Goal: Contribute content: Contribute content

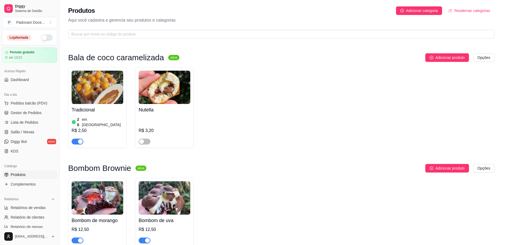
scroll to position [632, 0]
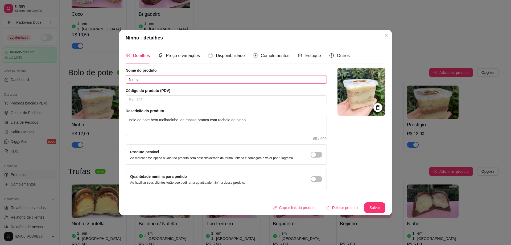
click at [128, 80] on input "Ninho" at bounding box center [226, 79] width 201 height 9
type input "Bolo de Ninho"
click at [380, 210] on button "Salvar" at bounding box center [374, 207] width 21 height 11
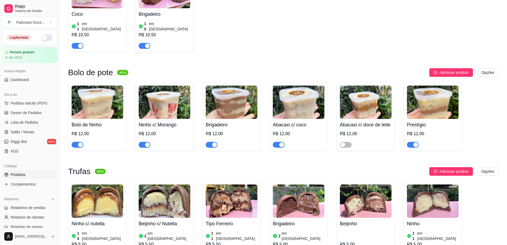
click at [150, 89] on img at bounding box center [165, 102] width 52 height 33
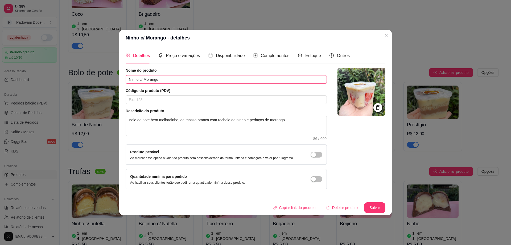
click at [130, 79] on input "Ninho c/ Morango" at bounding box center [226, 79] width 201 height 9
type input "Bolo de Ninho c/ Morango"
click at [373, 209] on button "Salvar" at bounding box center [374, 207] width 21 height 11
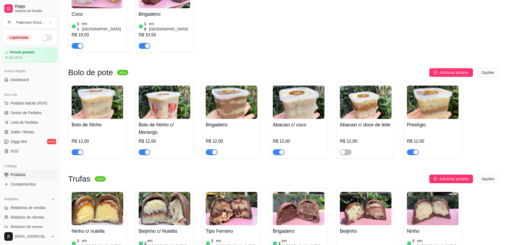
click at [231, 86] on img at bounding box center [232, 102] width 52 height 33
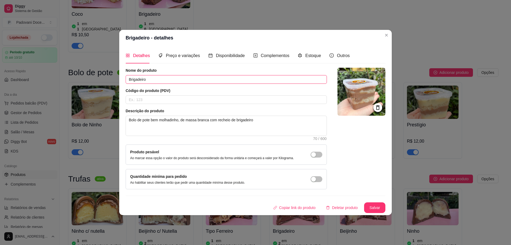
click at [129, 76] on input "Brigadeiro" at bounding box center [226, 79] width 201 height 9
type input "Bolo de Brigadeiro"
click at [374, 205] on button "Salvar" at bounding box center [375, 207] width 21 height 10
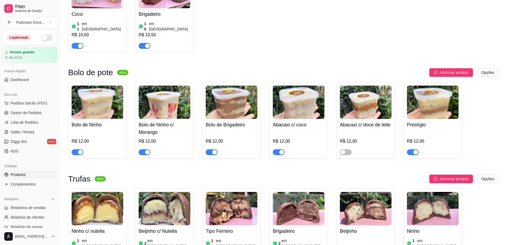
click at [290, 86] on img at bounding box center [299, 102] width 52 height 33
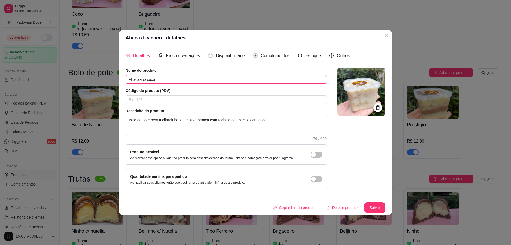
click at [128, 79] on input "Abacaxi c/ coco" at bounding box center [226, 79] width 201 height 9
type input "Bolo de Abacaxi c/ coco"
click at [375, 207] on button "Salvar" at bounding box center [374, 207] width 21 height 11
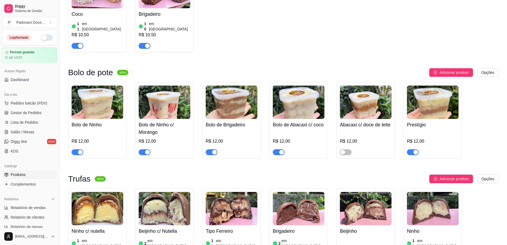
click at [357, 86] on img at bounding box center [366, 102] width 52 height 33
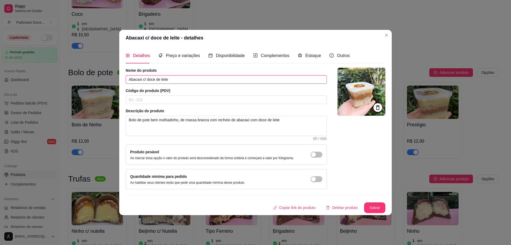
click at [131, 79] on input "Abacaxi c/ doce de leite" at bounding box center [226, 79] width 201 height 9
type input "Bolo de Abacaxi c/ doce de leite"
click at [373, 205] on button "Salvar" at bounding box center [375, 207] width 21 height 10
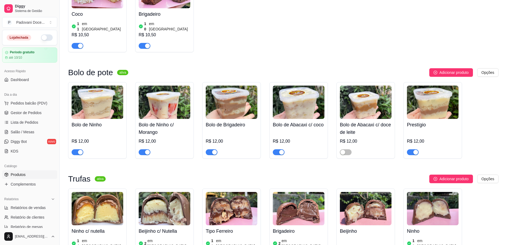
click at [419, 119] on div "Prestígio R$ 12,00" at bounding box center [433, 137] width 52 height 36
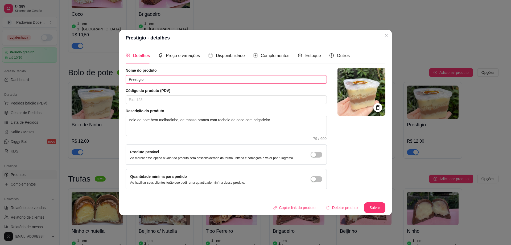
click at [128, 77] on input "Prestígio" at bounding box center [226, 79] width 201 height 9
type input "Bolo de Prestígio"
click at [377, 207] on button "Salvar" at bounding box center [374, 207] width 21 height 11
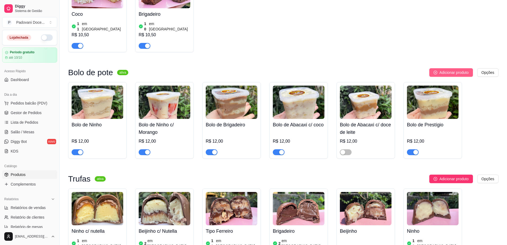
click at [447, 70] on span "Adicionar produto" at bounding box center [454, 73] width 29 height 6
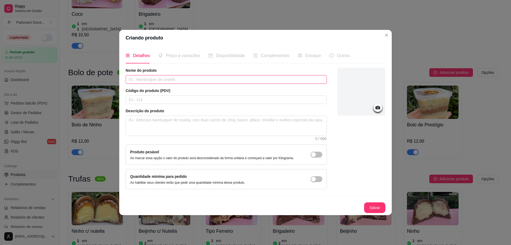
click at [150, 76] on input "text" at bounding box center [226, 79] width 201 height 9
type input "Bolo de coco"
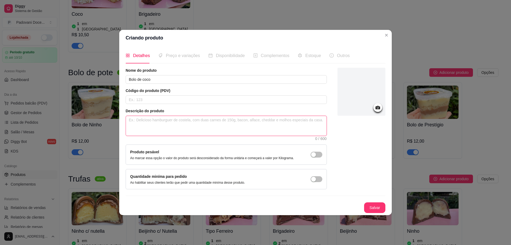
click at [149, 124] on textarea at bounding box center [226, 126] width 201 height 20
click at [376, 107] on icon at bounding box center [378, 107] width 5 height 3
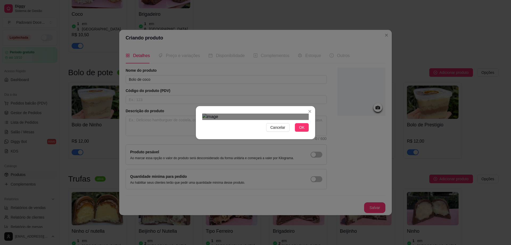
click at [264, 139] on div "Use the arrow keys to move the crop selection area" at bounding box center [257, 187] width 96 height 96
click at [263, 144] on div "Use the arrow keys to move the crop selection area" at bounding box center [257, 192] width 96 height 96
click at [263, 148] on div "Use the arrow keys to move the crop selection area" at bounding box center [257, 196] width 96 height 96
click at [304, 130] on span "OK" at bounding box center [301, 127] width 5 height 6
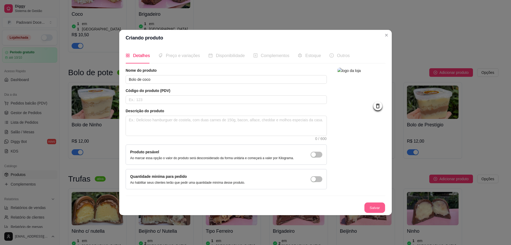
click at [380, 204] on button "Salvar" at bounding box center [375, 207] width 21 height 10
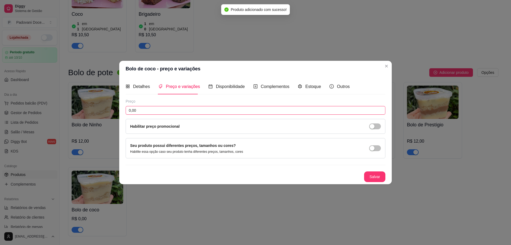
click at [159, 108] on input "0,00" at bounding box center [256, 110] width 260 height 9
type input "12,00"
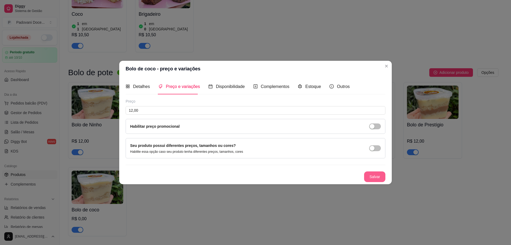
click at [378, 180] on button "Salvar" at bounding box center [374, 176] width 21 height 11
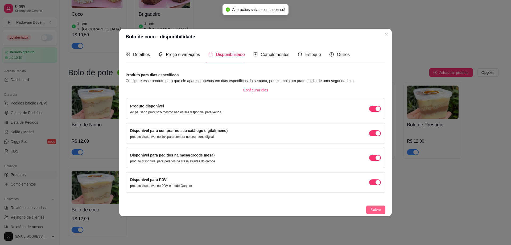
click at [379, 211] on span "Salvar" at bounding box center [376, 210] width 11 height 6
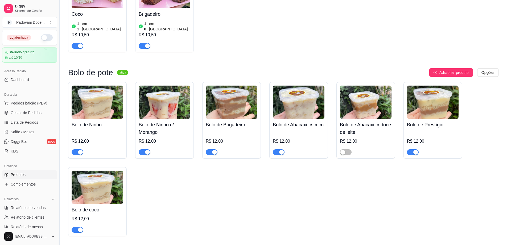
click at [285, 97] on img at bounding box center [299, 102] width 52 height 33
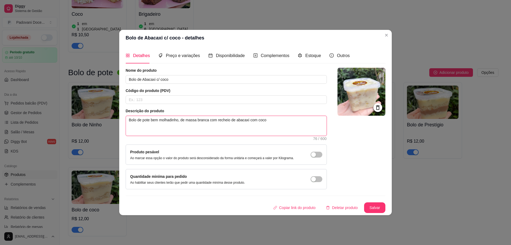
drag, startPoint x: 275, startPoint y: 121, endPoint x: 123, endPoint y: 129, distance: 151.8
click at [123, 129] on div "Detalhes Preço e variações Disponibilidade Complementos Estoque Outros Nome do …" at bounding box center [255, 130] width 273 height 169
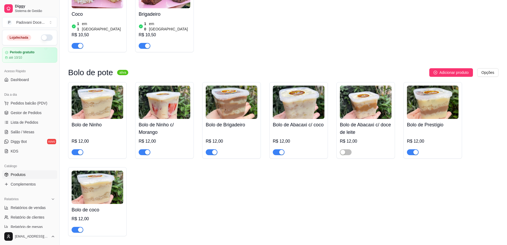
click at [114, 170] on img at bounding box center [98, 186] width 52 height 33
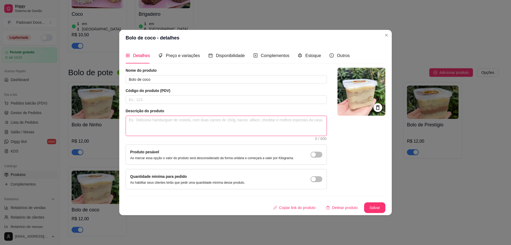
click at [150, 121] on textarea at bounding box center [226, 126] width 201 height 20
paste textarea "Bolo de pote bem molhadinho, de massa branca com recheio de abacaxi com coco"
type textarea "Bolo de pote bem molhadinho, de massa branca com recheio de abacaxi com coco"
drag, startPoint x: 280, startPoint y: 119, endPoint x: 237, endPoint y: 117, distance: 43.2
click at [237, 117] on textarea "Bolo de pote bem molhadinho, de massa branca com recheio de abacaxi com coco" at bounding box center [226, 126] width 201 height 20
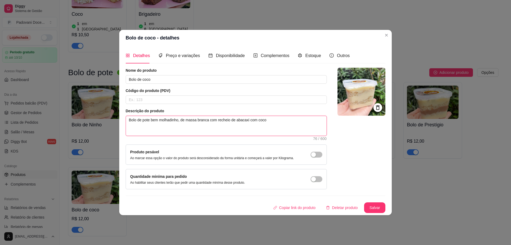
type textarea "Bolo de pote bem molhadinho, de massa branca com recheio de"
type textarea "Bolo de pote bem molhadinho, de massa branca com recheio de c"
type textarea "Bolo de pote bem molhadinho, de massa branca com recheio de co"
type textarea "Bolo de pote bem molhadinho, de massa branca com recheio de coc"
type textarea "Bolo de pote bem molhadinho, de massa branca com recheio de coco"
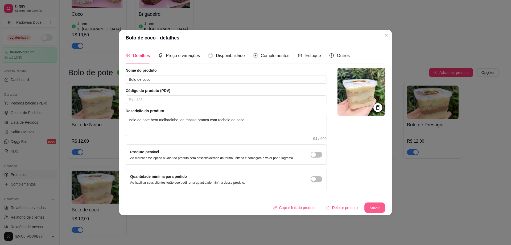
click at [376, 204] on button "Salvar" at bounding box center [375, 207] width 21 height 10
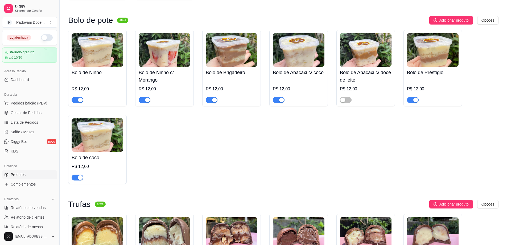
scroll to position [737, 0]
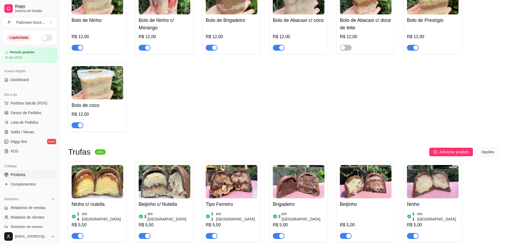
click at [90, 198] on div "Ninho c/ nutella 14 em estoque R$ 5,50" at bounding box center [98, 218] width 52 height 40
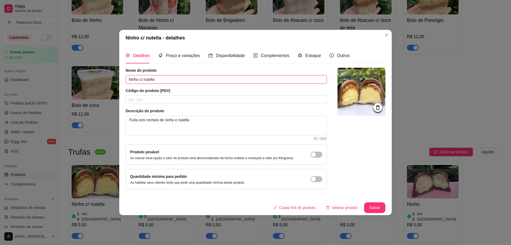
click at [129, 78] on input "Ninho c/ nutella" at bounding box center [226, 79] width 201 height 9
type input "Trufa de Ninho c/ nutella"
click at [374, 210] on button "Salvar" at bounding box center [374, 207] width 21 height 11
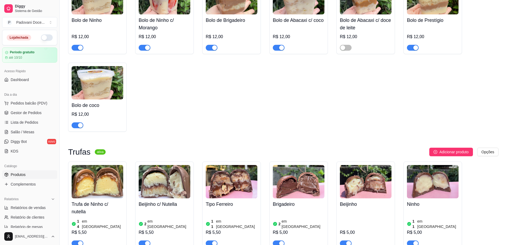
click at [158, 170] on img at bounding box center [165, 181] width 52 height 33
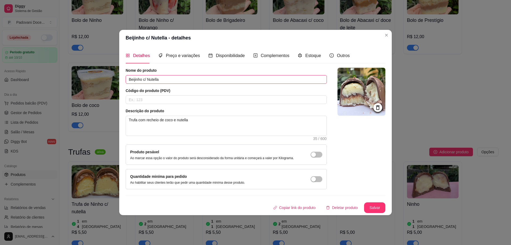
click at [129, 80] on input "Beijinho c/ Nutella" at bounding box center [226, 79] width 201 height 9
type input "Trufa de Beijinho c/ Nutella"
click at [374, 207] on button "Salvar" at bounding box center [375, 207] width 21 height 10
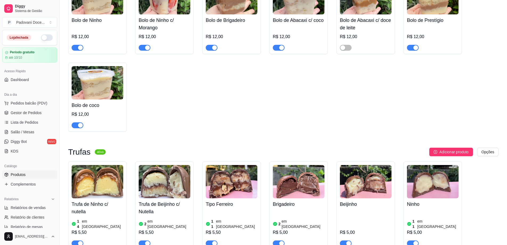
click at [229, 200] on h4 "Tipo Ferreiro" at bounding box center [232, 203] width 52 height 7
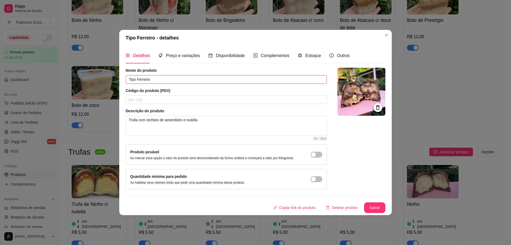
click at [127, 79] on input "Tipo Ferreiro" at bounding box center [226, 79] width 201 height 9
type input "Trufa de Tipo Ferreiro"
click at [375, 209] on button "Salvar" at bounding box center [374, 207] width 21 height 11
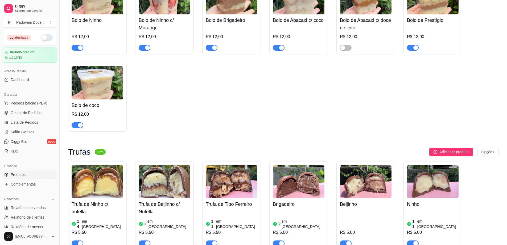
click at [283, 200] on h4 "Brigadeiro" at bounding box center [299, 203] width 52 height 7
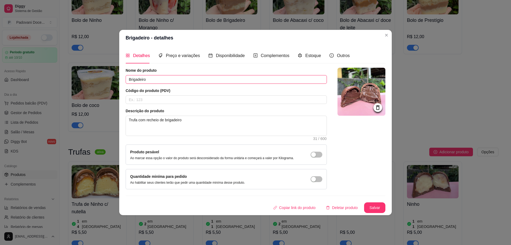
click at [130, 80] on input "Brigadeiro" at bounding box center [226, 79] width 201 height 9
type input "Trufa de Brigadeiro"
click at [381, 209] on button "Salvar" at bounding box center [374, 207] width 21 height 11
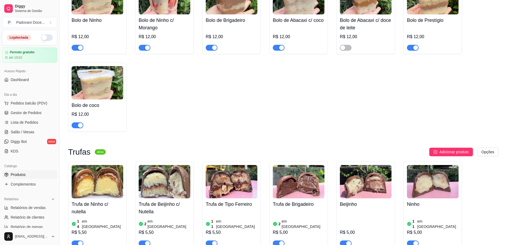
click at [422, 210] on div "11 em estoque R$ 5,00" at bounding box center [433, 228] width 52 height 36
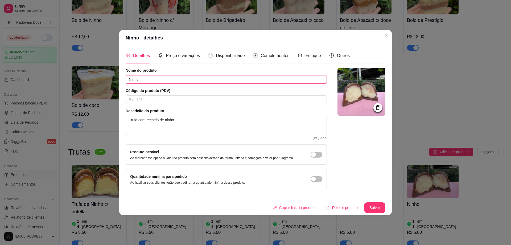
click at [128, 76] on input "Ninho" at bounding box center [226, 79] width 201 height 9
type input "Trufa de Ninho"
click at [379, 209] on button "Salvar" at bounding box center [374, 207] width 21 height 11
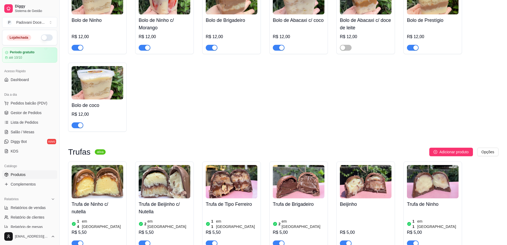
click at [356, 198] on div "Beijinho R$ 5,00" at bounding box center [366, 222] width 52 height 48
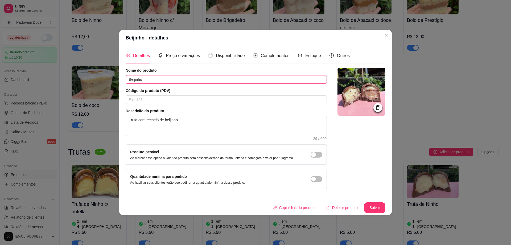
click at [128, 78] on input "Beijinho" at bounding box center [226, 79] width 201 height 9
type input "Trufa de Beijinho"
click at [369, 205] on button "Salvar" at bounding box center [374, 207] width 21 height 11
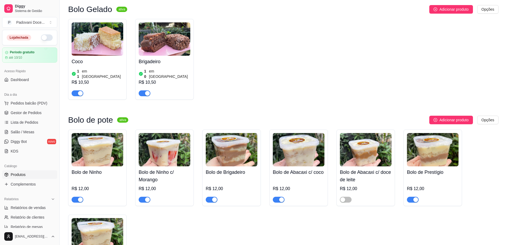
scroll to position [526, 0]
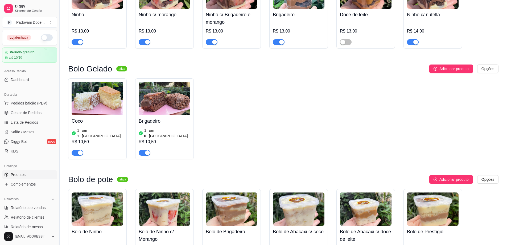
click at [74, 117] on h4 "Coco" at bounding box center [98, 120] width 52 height 7
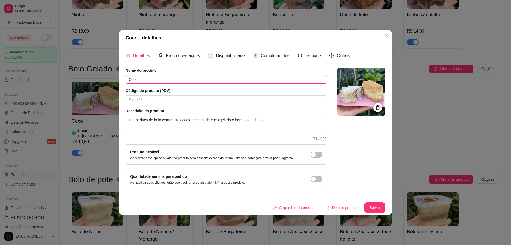
click at [131, 80] on input "Coco" at bounding box center [226, 79] width 201 height 9
type input "Bolo gelado de Coco"
click at [370, 206] on button "Salvar" at bounding box center [374, 207] width 21 height 11
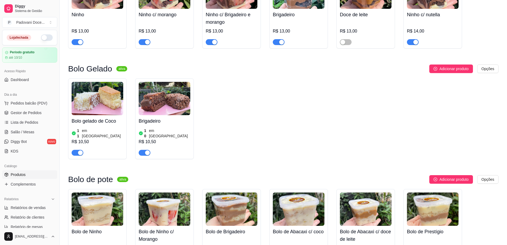
click at [149, 117] on h4 "Brigadeiro" at bounding box center [165, 120] width 52 height 7
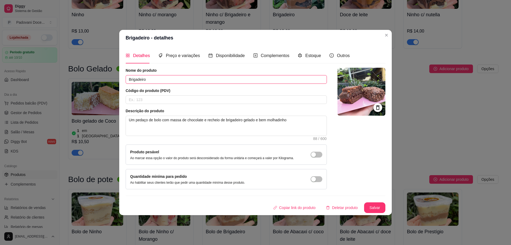
click at [129, 79] on input "Brigadeiro" at bounding box center [226, 79] width 201 height 9
type input "Bolo gelado de Brigadeiro"
click at [374, 207] on button "Salvar" at bounding box center [374, 207] width 21 height 11
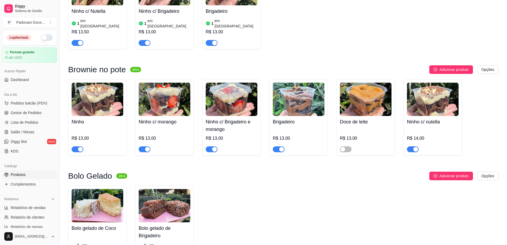
scroll to position [384, 0]
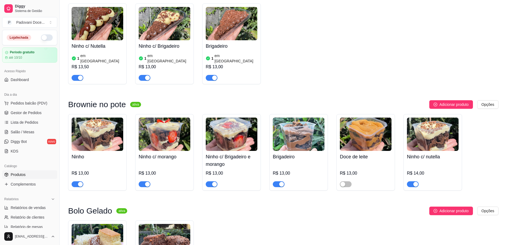
click at [85, 153] on h4 "Ninho" at bounding box center [98, 156] width 52 height 7
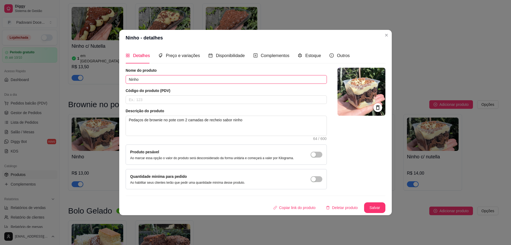
click at [129, 78] on input "Ninho" at bounding box center [226, 79] width 201 height 9
type input "Brownie de Ninho"
click at [372, 209] on button "Salvar" at bounding box center [374, 207] width 21 height 11
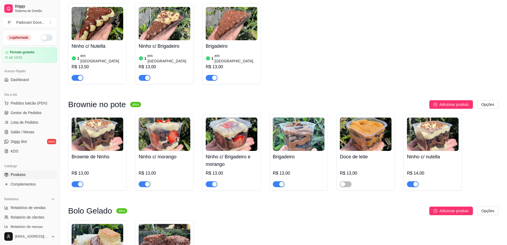
click at [155, 162] on div "R$ 13,00" at bounding box center [165, 174] width 52 height 25
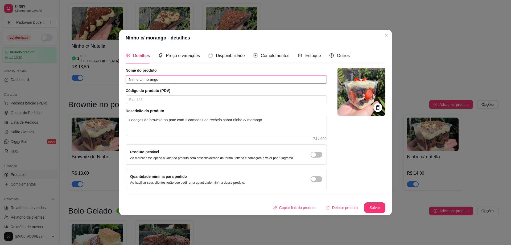
click at [128, 81] on input "Ninho c/ morango" at bounding box center [226, 79] width 201 height 9
type input "Brownie de Ninho c/ morango"
click at [371, 206] on button "Salvar" at bounding box center [375, 207] width 21 height 10
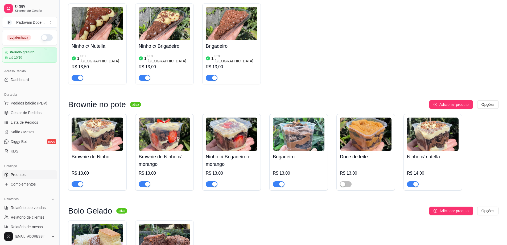
click at [237, 153] on h4 "Ninho c/ Brigadeiro e morango" at bounding box center [232, 160] width 52 height 15
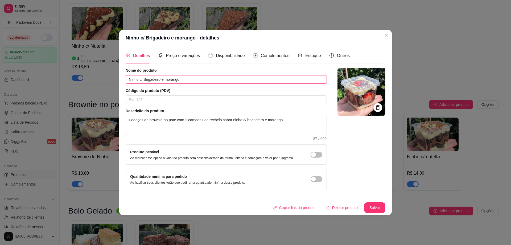
click at [129, 80] on input "Ninho c/ Brigadeiro e morango" at bounding box center [226, 79] width 201 height 9
type input "Brownie de Ninho c/ Brigadeiro e morango"
click at [373, 205] on button "Salvar" at bounding box center [374, 207] width 21 height 11
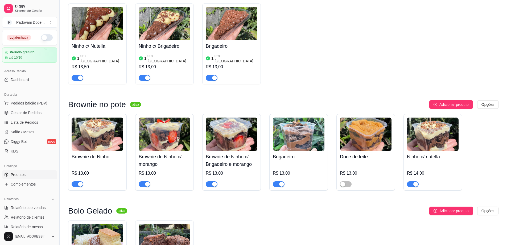
click at [291, 162] on div "R$ 13,00" at bounding box center [299, 174] width 52 height 25
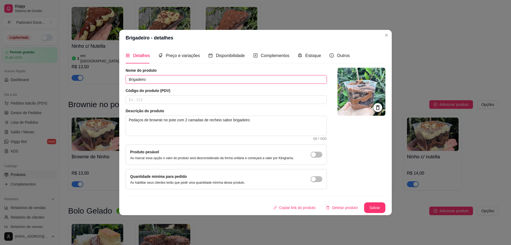
click at [128, 80] on input "Brigadeiro" at bounding box center [226, 79] width 201 height 9
type input "Brownie de Brigadeiro"
click at [378, 212] on button "Salvar" at bounding box center [374, 207] width 21 height 11
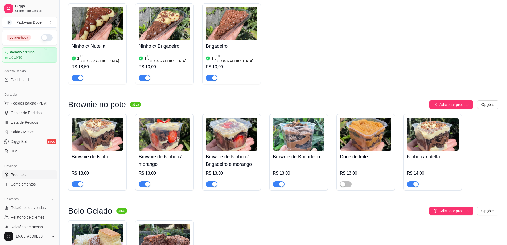
click at [351, 162] on div "R$ 13,00" at bounding box center [366, 174] width 52 height 25
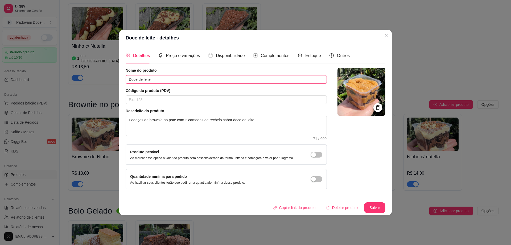
click at [128, 79] on input "Doce de leite" at bounding box center [226, 79] width 201 height 9
type input "Brownie de Doce de leite"
click at [378, 208] on button "Salvar" at bounding box center [374, 207] width 21 height 11
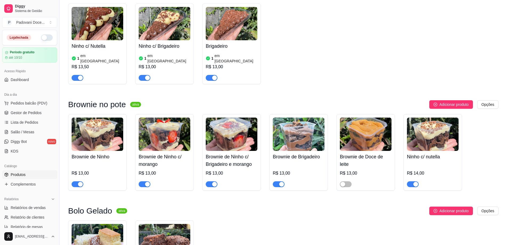
click at [430, 151] on div "Ninho c/ nutella R$ 14,00" at bounding box center [433, 169] width 52 height 36
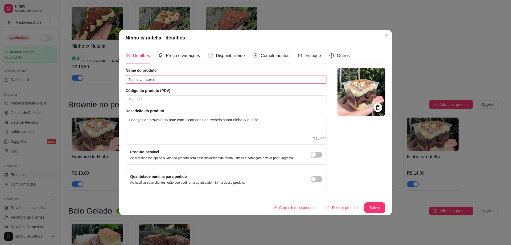
click at [129, 82] on input "Ninho c/ nutella" at bounding box center [226, 79] width 201 height 9
type input "Brownie de Ninho c/ nutella"
click at [375, 206] on button "Salvar" at bounding box center [375, 207] width 21 height 10
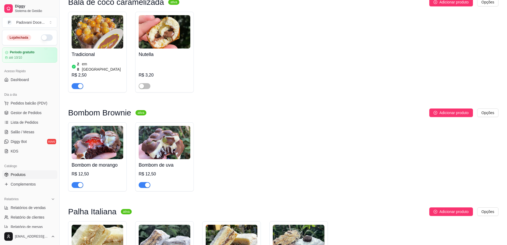
scroll to position [0, 0]
